Goal: Task Accomplishment & Management: Use online tool/utility

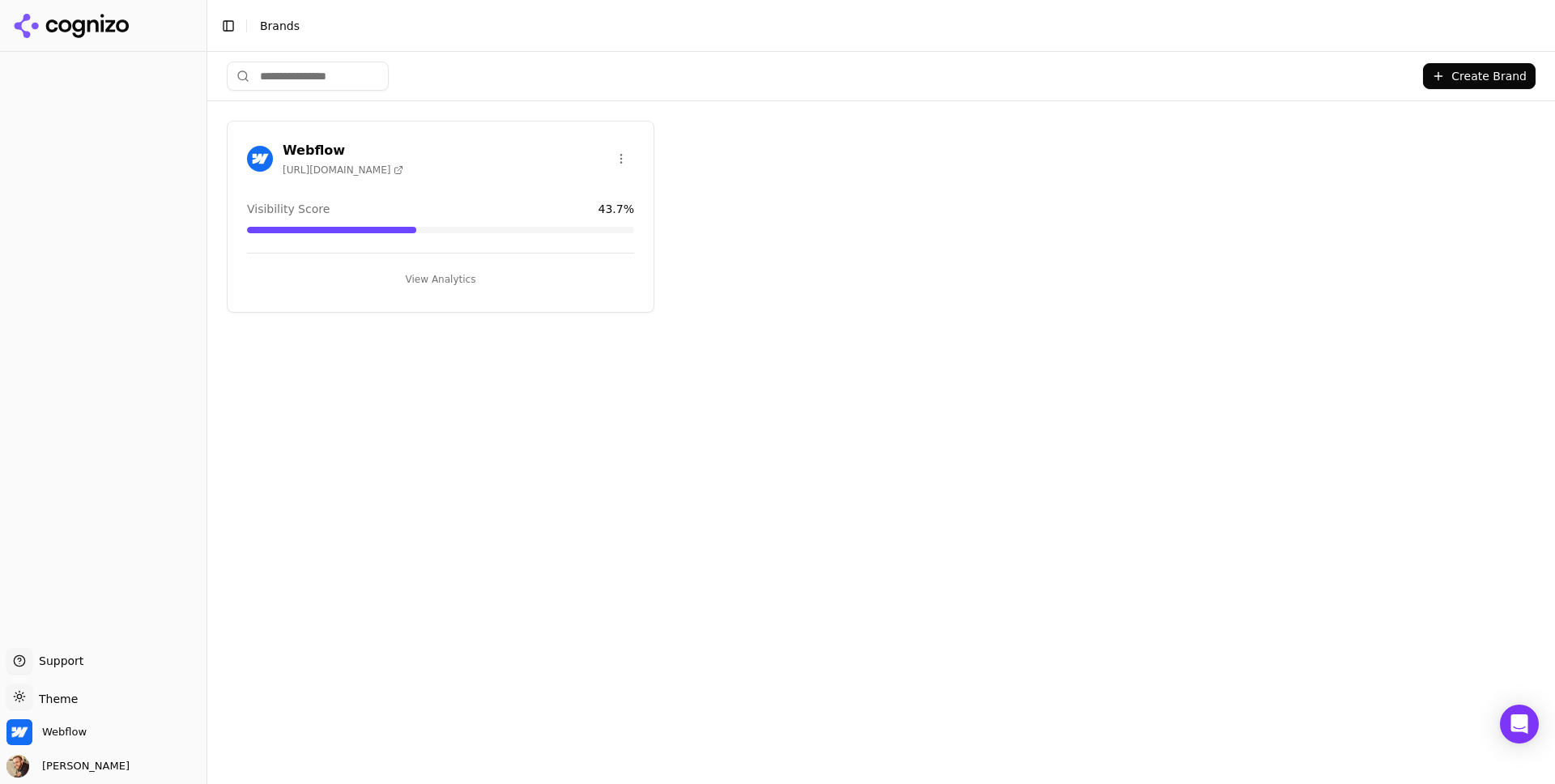
click at [468, 184] on div "Webflow [URL][DOMAIN_NAME] Visibility Score 43.7 % View Analytics" at bounding box center [441, 217] width 428 height 192
click at [426, 272] on button "View Analytics" at bounding box center [441, 279] width 387 height 26
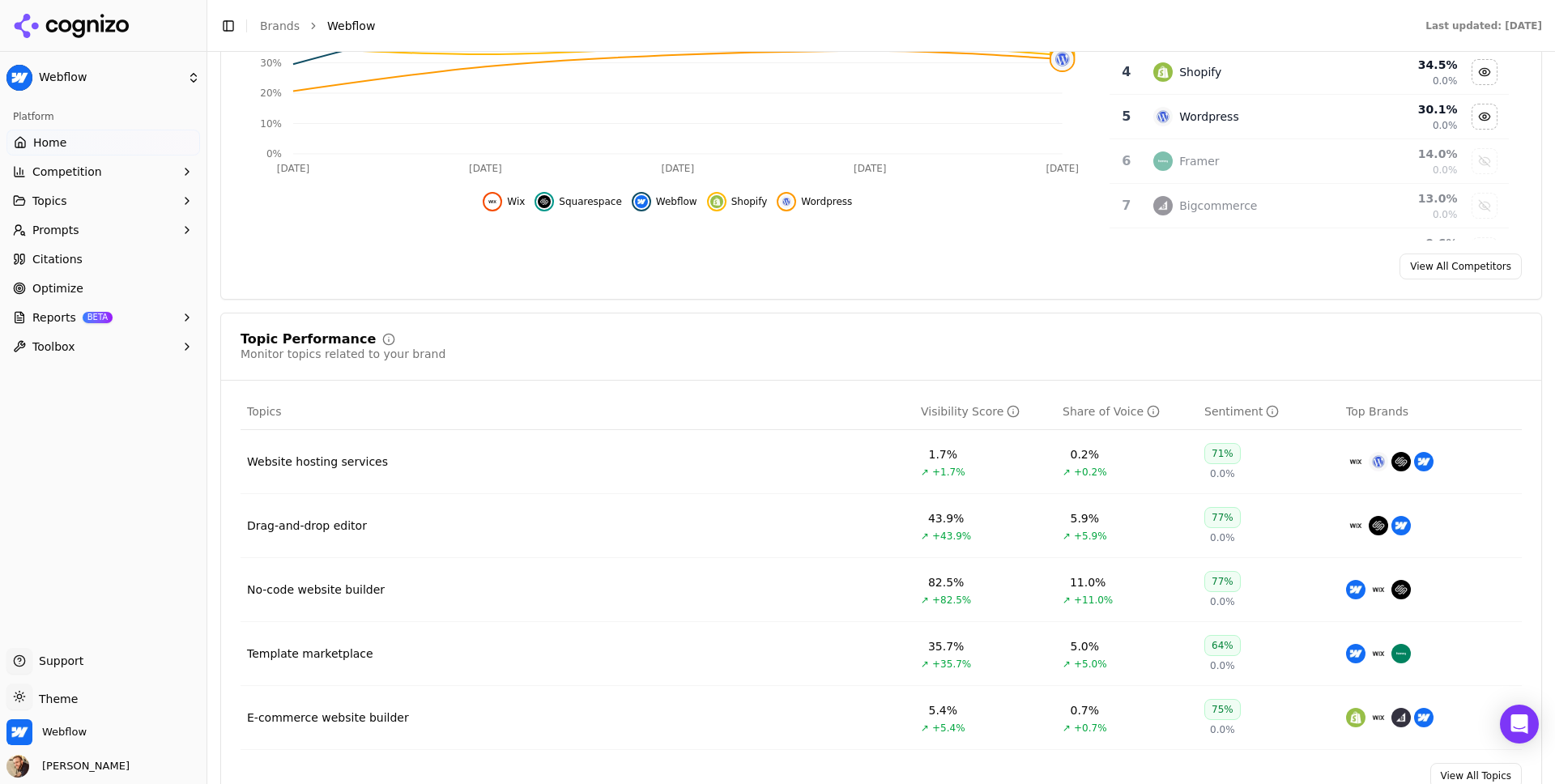
scroll to position [577, 0]
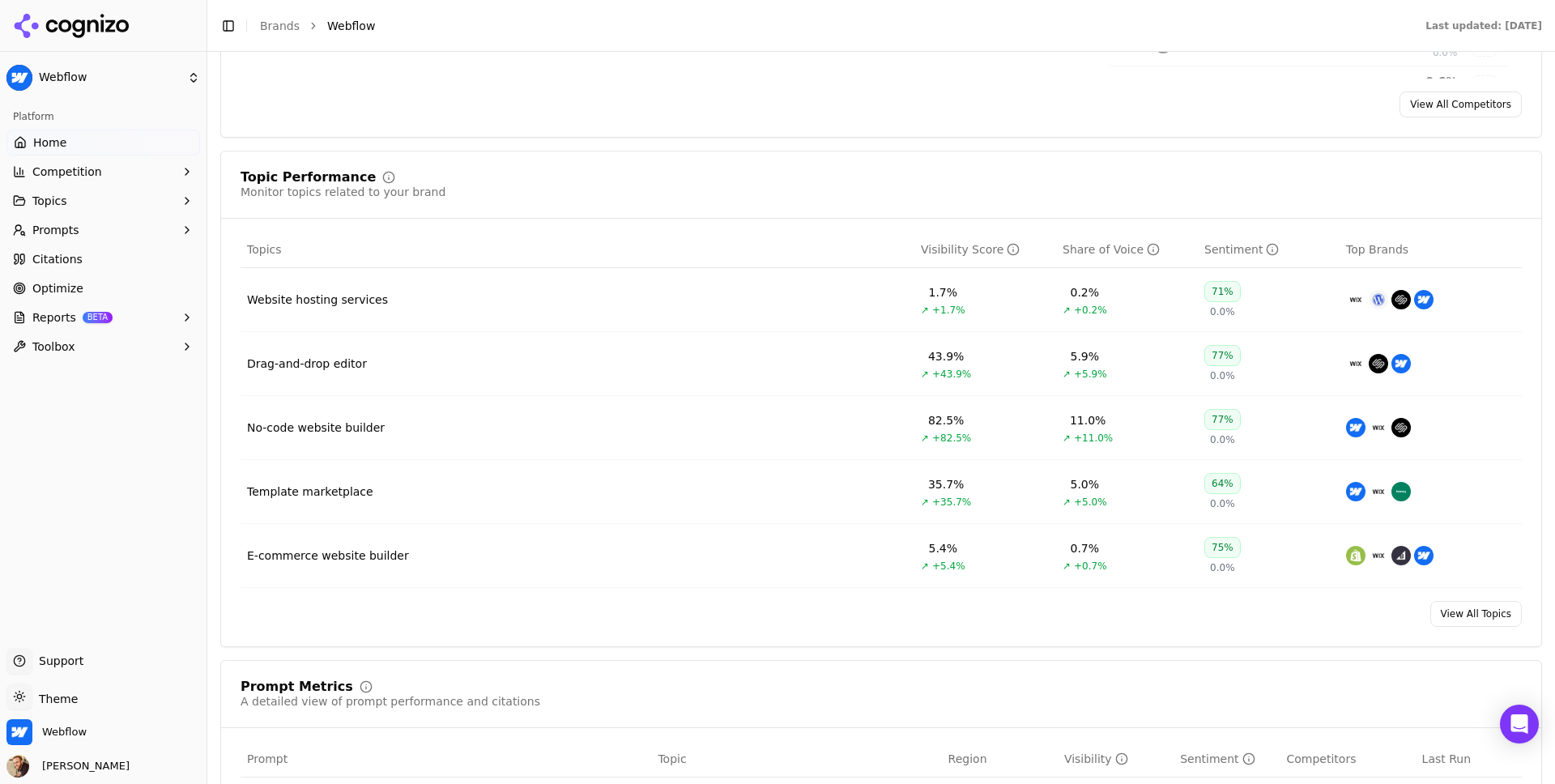
click at [60, 285] on span "Optimize" at bounding box center [58, 287] width 51 height 16
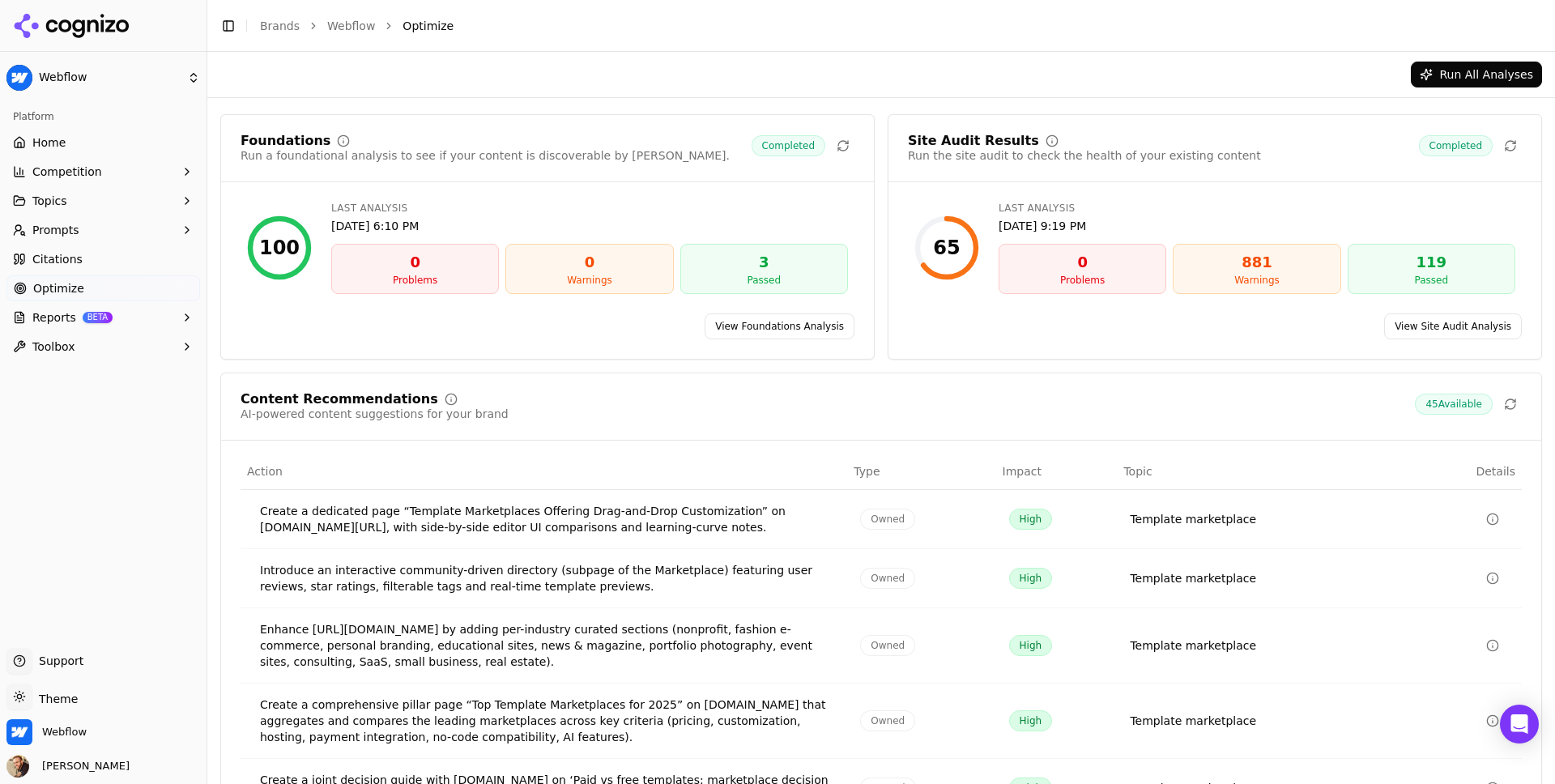
scroll to position [38, 0]
drag, startPoint x: 421, startPoint y: 529, endPoint x: 658, endPoint y: 521, distance: 237.1
click at [656, 521] on div "Create a dedicated page “Template Marketplaces Offering Drag-and-Drop Customiza…" at bounding box center [546, 520] width 574 height 33
click at [658, 521] on div "Create a dedicated page “Template Marketplaces Offering Drag-and-Drop Customiza…" at bounding box center [546, 520] width 574 height 33
click at [1199, 527] on div "Template marketplace" at bounding box center [1193, 519] width 126 height 16
